Goal: Task Accomplishment & Management: Use online tool/utility

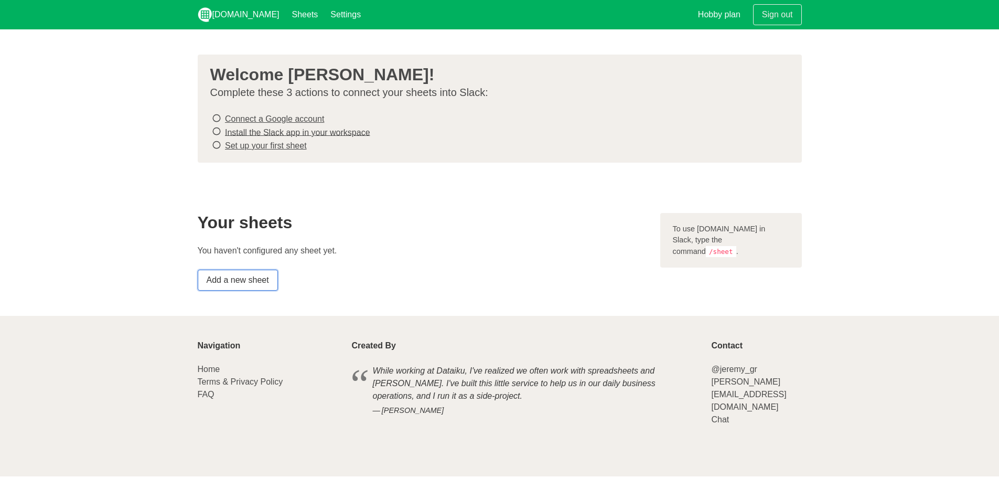
click at [234, 282] on link "Add a new sheet" at bounding box center [238, 279] width 80 height 21
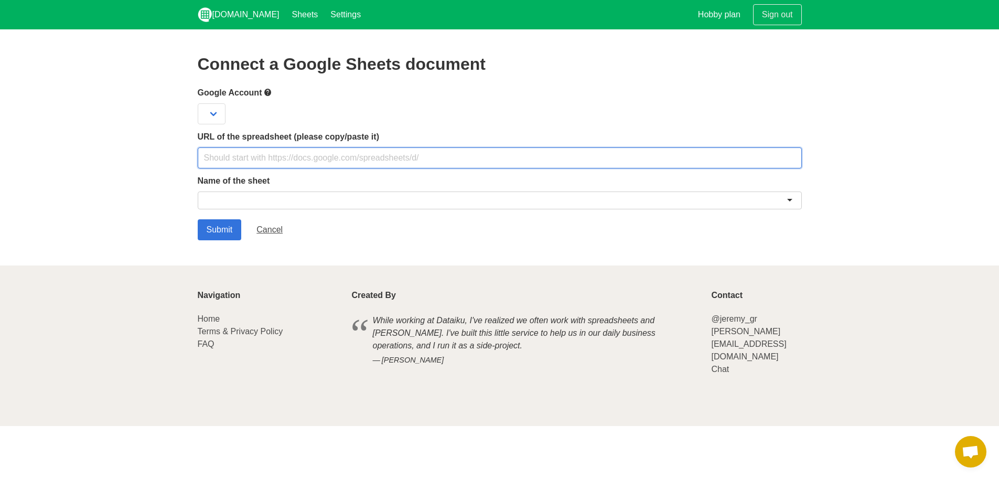
click at [242, 161] on input "text" at bounding box center [500, 157] width 604 height 21
paste input "https://docs.google.com/spreadsheets/d/1-znV8UZz_7rsGoM7EZDrMh33_Zwwi_baby2xEwq…"
type input "https://docs.google.com/spreadsheets/d/1-znV8UZz_7rsGoM7EZDrMh33_Zwwi_baby2xEwq…"
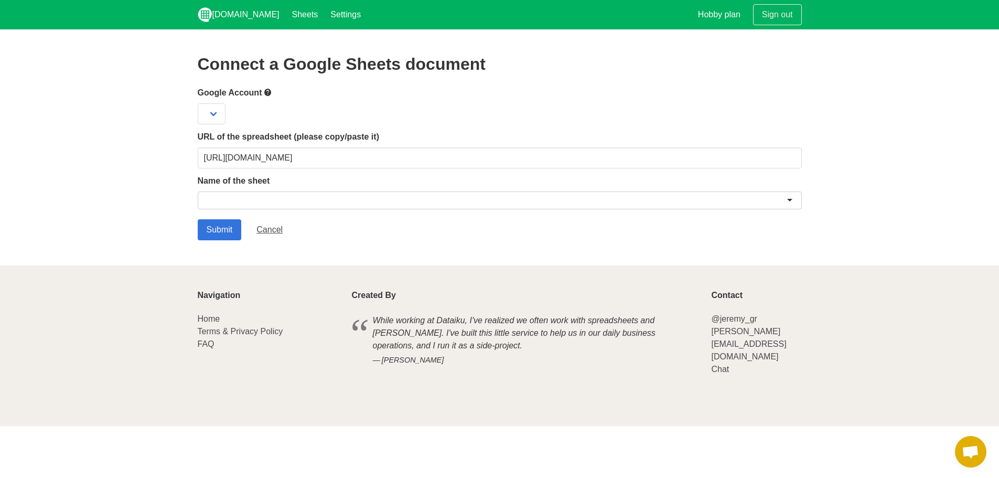
click at [247, 198] on div at bounding box center [500, 200] width 604 height 18
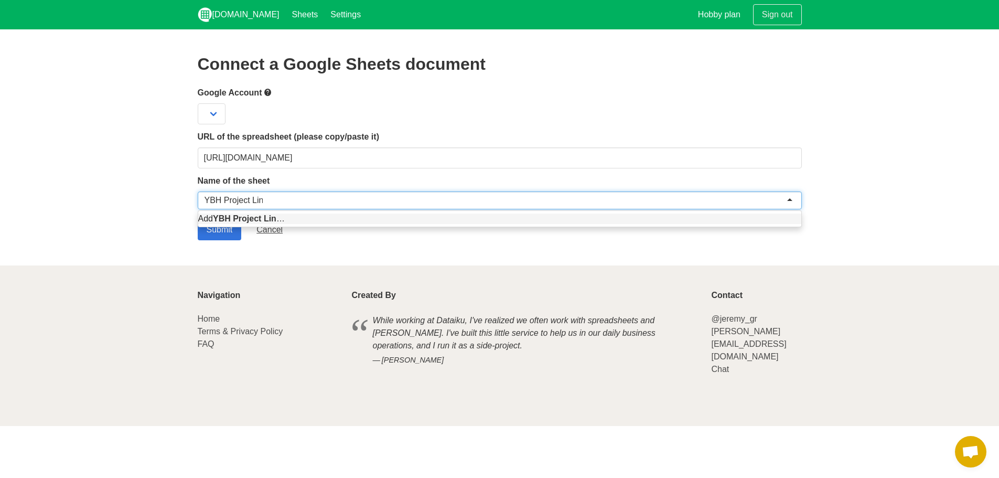
type input "YBH Project Links"
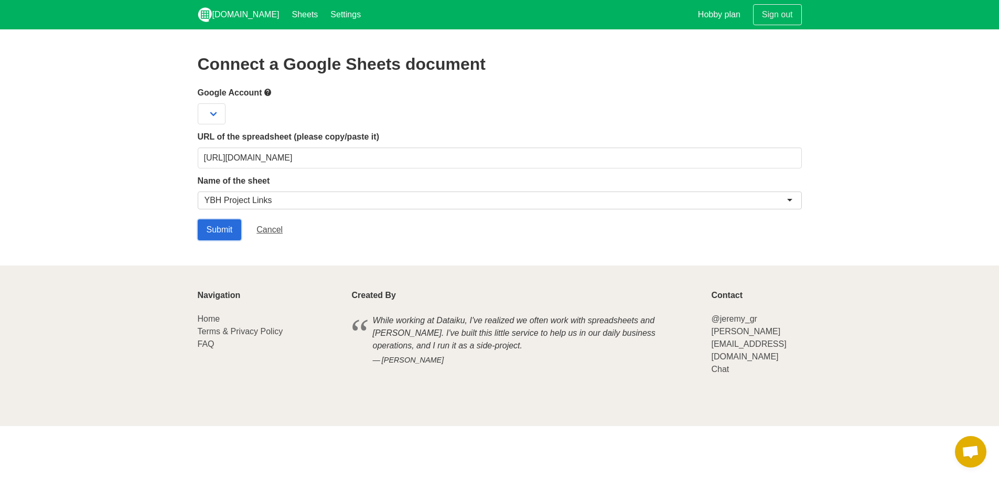
click at [202, 230] on input "Submit" at bounding box center [220, 229] width 44 height 21
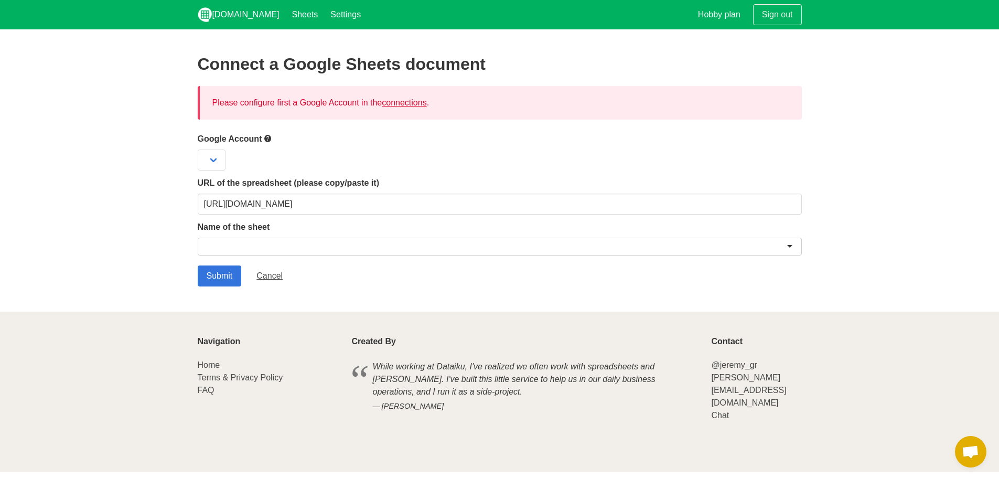
click at [398, 102] on link "connections" at bounding box center [404, 102] width 45 height 9
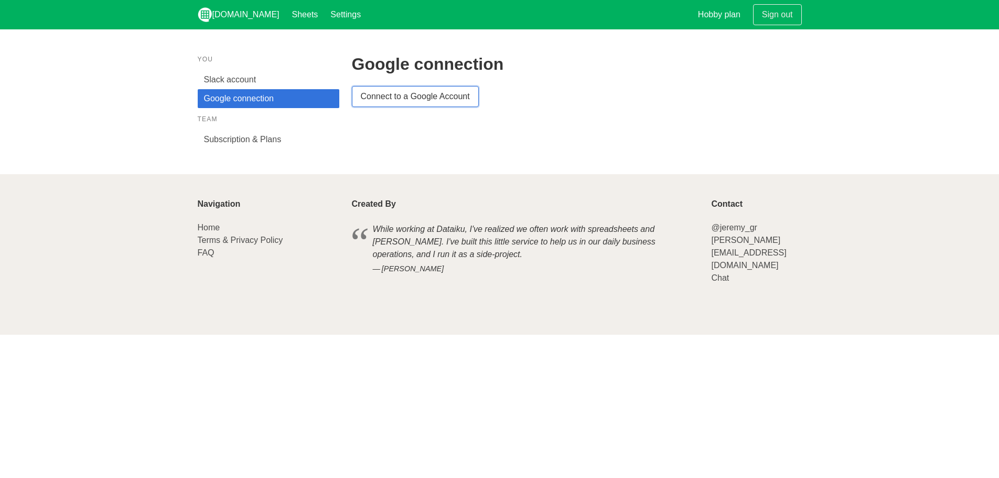
click at [392, 100] on link "Connect to a Google Account" at bounding box center [415, 96] width 127 height 21
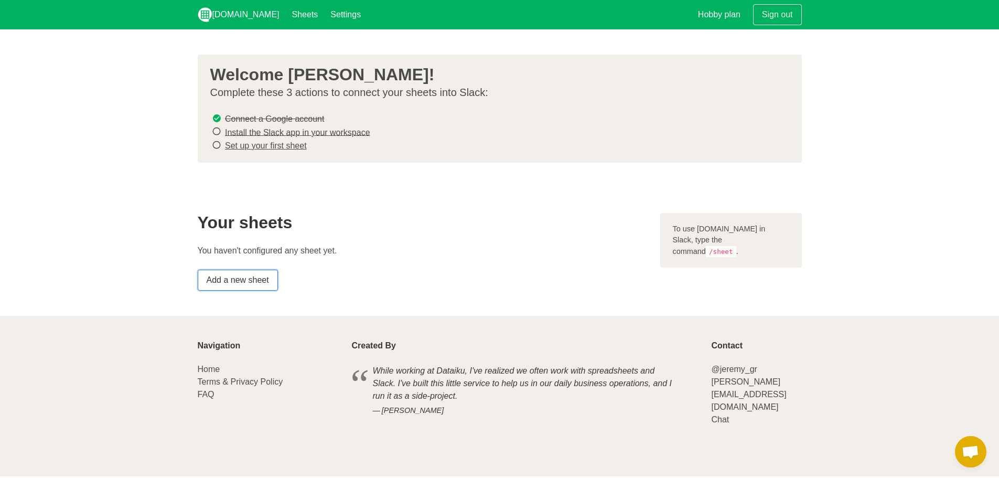
click at [242, 281] on link "Add a new sheet" at bounding box center [238, 279] width 80 height 21
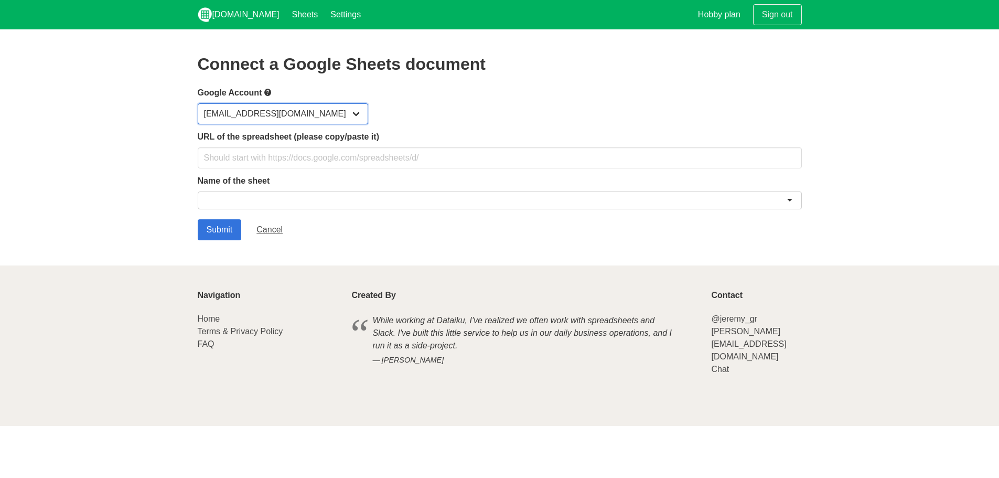
click at [264, 112] on select "[EMAIL_ADDRESS][DOMAIN_NAME]" at bounding box center [283, 113] width 170 height 21
click at [397, 121] on div "nikhil.ashok@position2.com" at bounding box center [500, 113] width 604 height 21
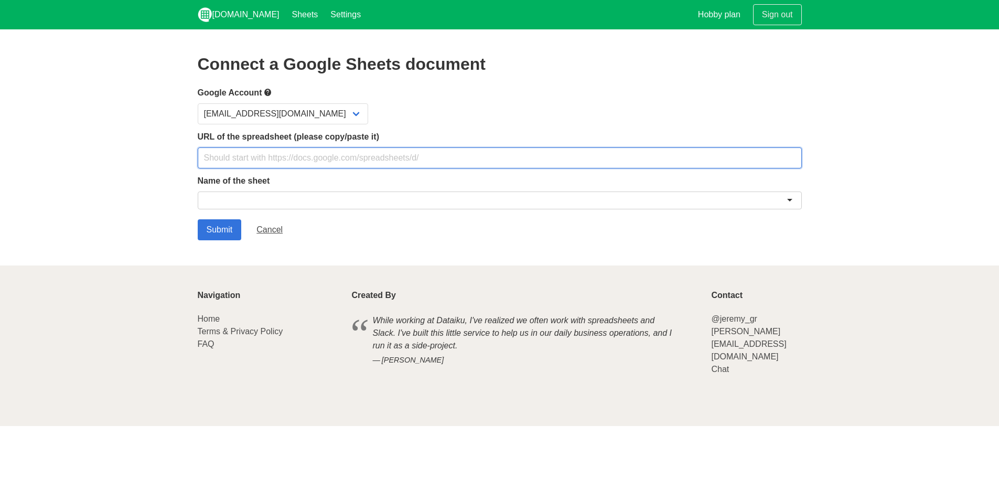
click at [263, 148] on input "text" at bounding box center [500, 157] width 604 height 21
type input "https://docs.google.com/spreadsheets/d/1-znV8UZz_7rsGoM7EZDrMh33_Zwwi_baby2xEwq…"
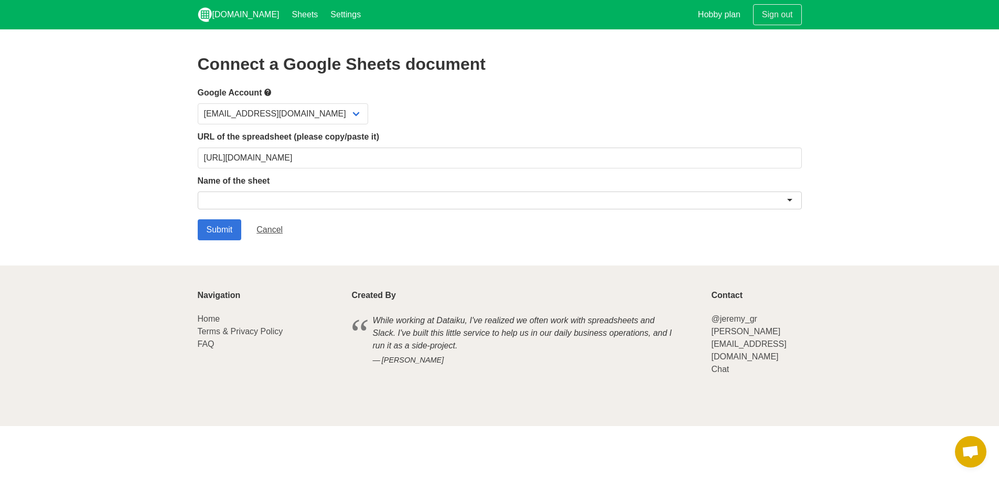
click at [237, 202] on div at bounding box center [500, 200] width 604 height 18
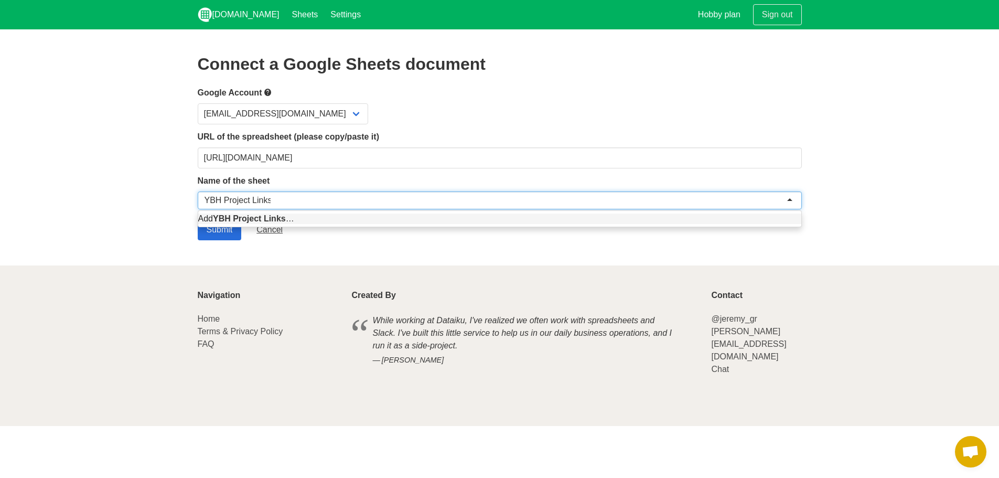
type input "YBH Project Links"
click at [225, 232] on input "Submit" at bounding box center [220, 229] width 44 height 21
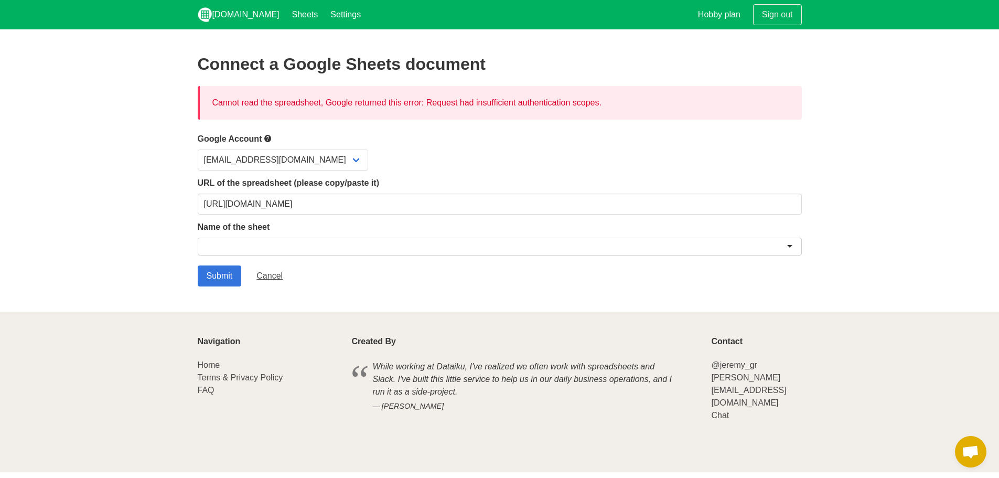
drag, startPoint x: 531, startPoint y: 104, endPoint x: 663, endPoint y: 104, distance: 132.1
click at [663, 104] on div "Cannot read the spreadsheet, Google returned this error: Request had insufficie…" at bounding box center [500, 103] width 604 height 34
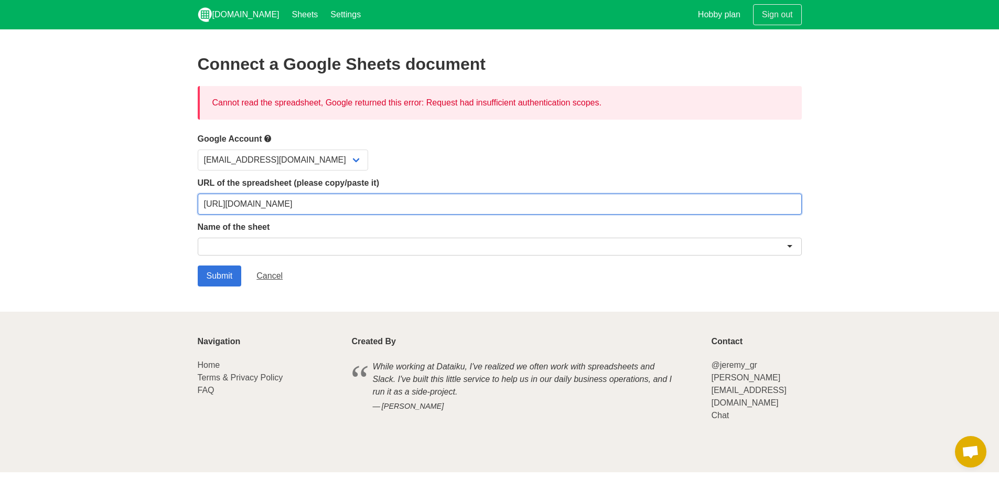
click at [275, 204] on input "https://docs.google.com/spreadsheets/d/1-znV8UZz_7rsGoM7EZDrMh33_Zwwi_baby2xEwq…" at bounding box center [500, 203] width 604 height 21
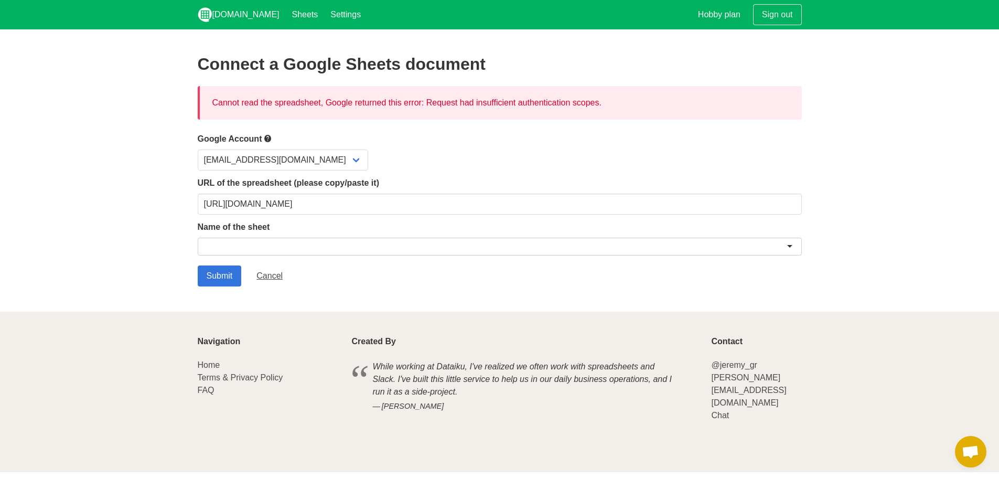
click at [292, 247] on div at bounding box center [500, 247] width 604 height 18
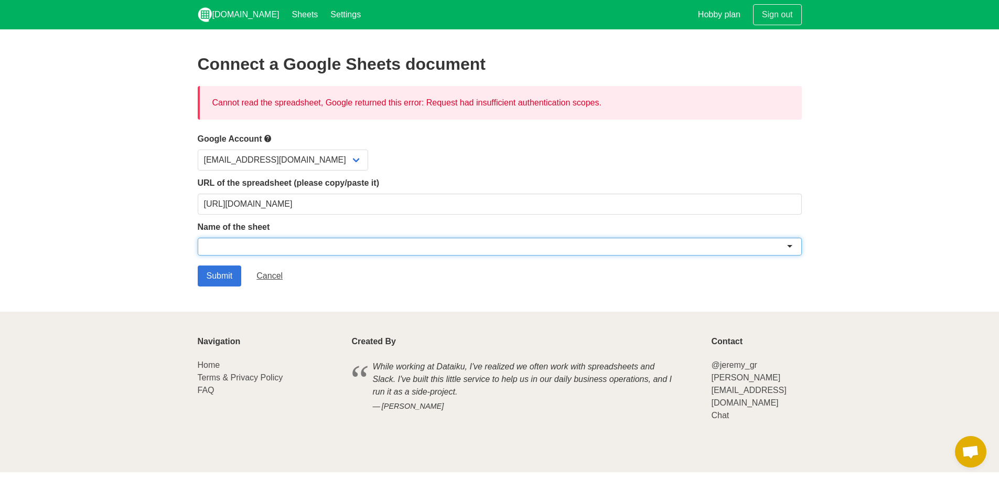
click at [163, 233] on section "Connect a Google Sheets document Cannot read the spreadsheet, Google returned t…" at bounding box center [499, 170] width 999 height 282
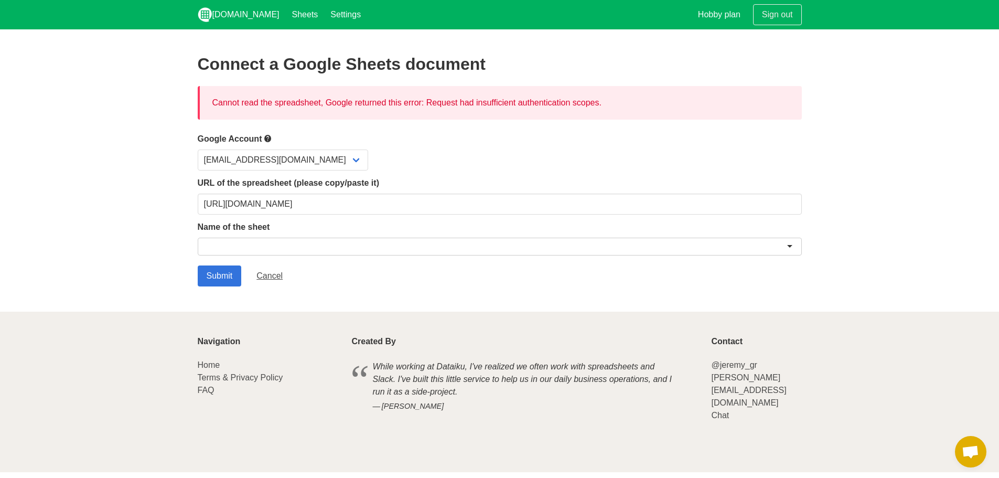
click at [222, 250] on div at bounding box center [500, 247] width 604 height 18
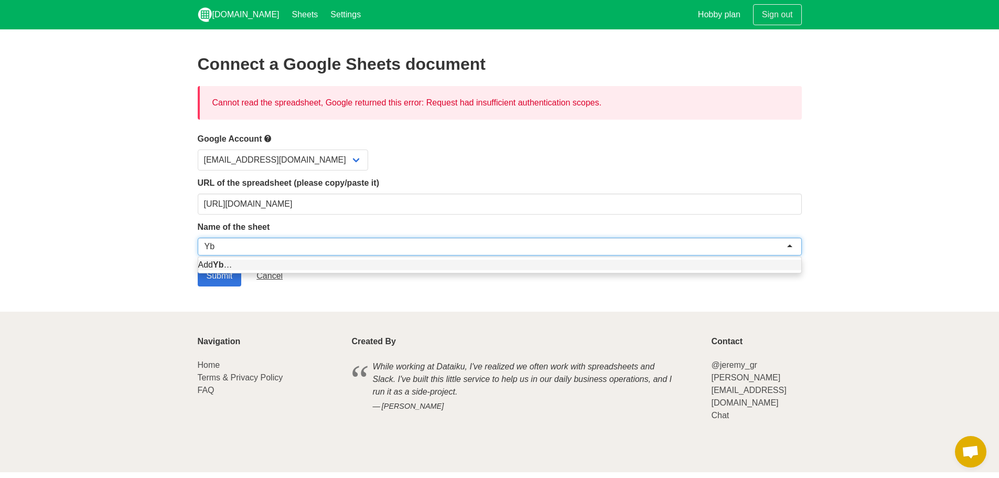
type input "Y"
type input "YBH Project Links"
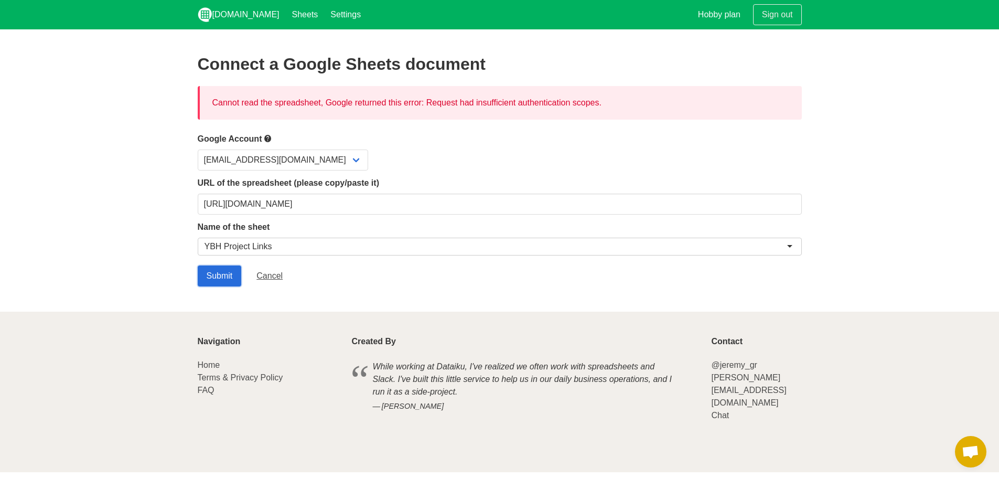
click at [215, 277] on input "Submit" at bounding box center [220, 275] width 44 height 21
click at [214, 277] on input "Submit" at bounding box center [220, 275] width 44 height 21
click at [227, 15] on link "[DOMAIN_NAME]" at bounding box center [238, 14] width 94 height 29
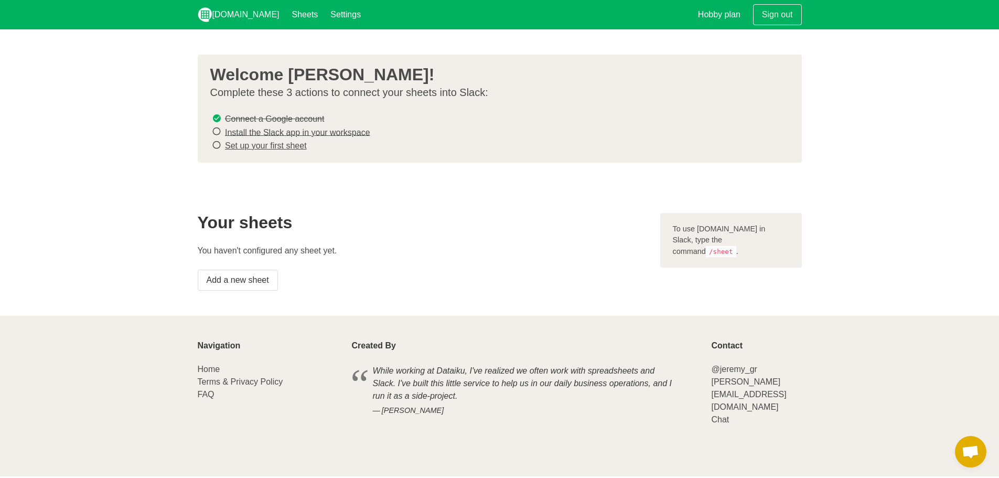
click at [242, 132] on link "Install the Slack app in your workspace" at bounding box center [297, 131] width 145 height 9
click at [324, 12] on link "Settings" at bounding box center [345, 14] width 43 height 29
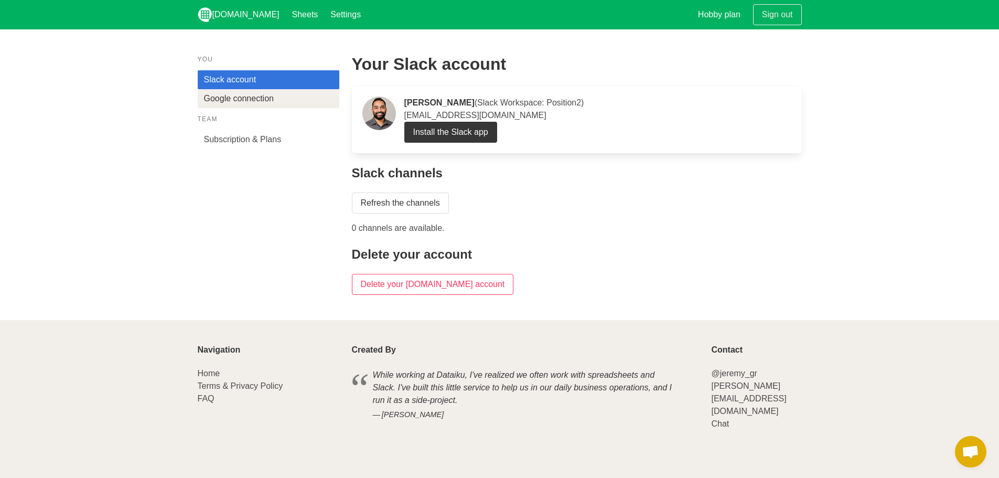
click at [260, 92] on link "Google connection" at bounding box center [269, 98] width 142 height 19
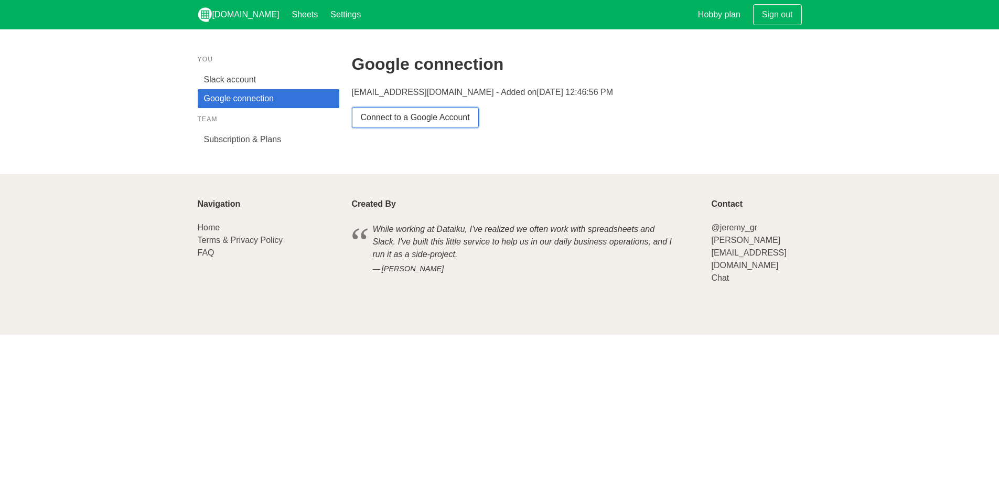
click at [417, 122] on link "Connect to a Google Account" at bounding box center [415, 117] width 127 height 21
drag, startPoint x: 467, startPoint y: 93, endPoint x: 574, endPoint y: 92, distance: 107.0
click at [574, 92] on p "[EMAIL_ADDRESS][DOMAIN_NAME] - Added on [DATE] 12:46:56 PM" at bounding box center [577, 92] width 450 height 13
click at [574, 92] on span "[DATE] 12:46:56 PM" at bounding box center [575, 92] width 77 height 9
click at [239, 80] on link "Slack account" at bounding box center [269, 79] width 142 height 19
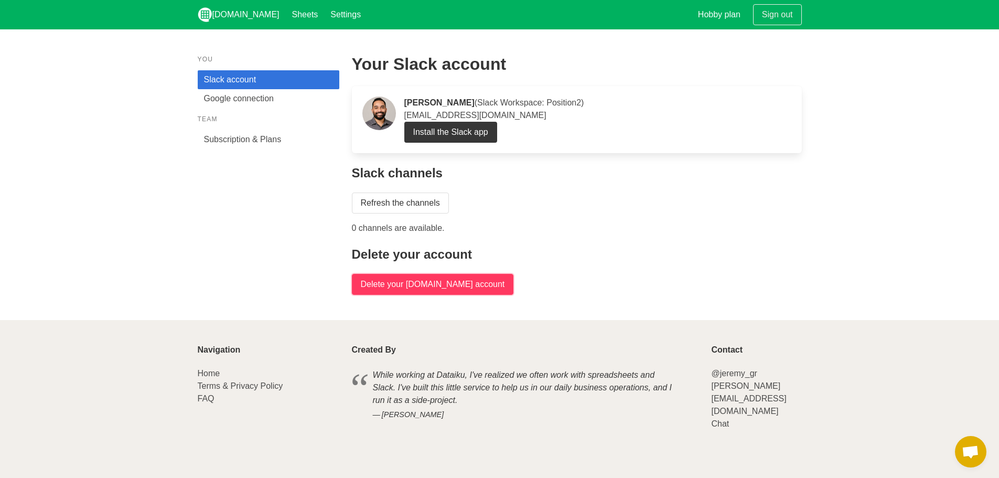
drag, startPoint x: 416, startPoint y: 281, endPoint x: 559, endPoint y: 47, distance: 274.2
click at [416, 281] on input "Delete your [DOMAIN_NAME] account" at bounding box center [433, 284] width 162 height 21
